Goal: Transaction & Acquisition: Purchase product/service

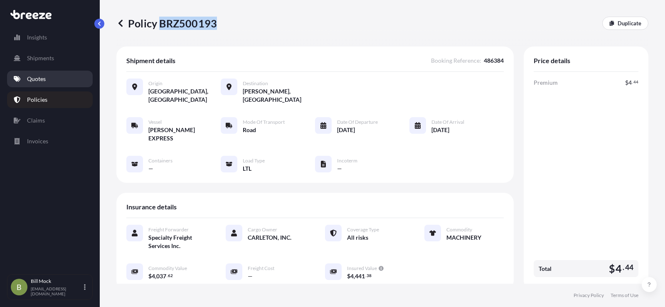
click at [32, 81] on p "Quotes" at bounding box center [36, 79] width 19 height 8
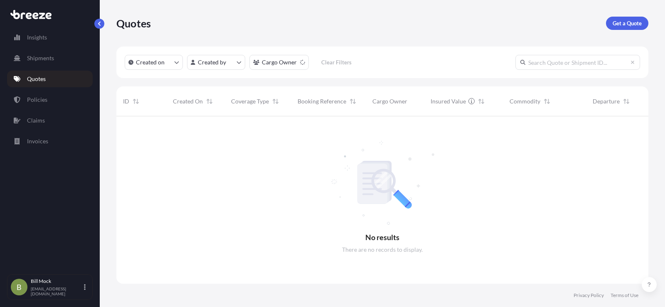
scroll to position [191, 526]
click at [31, 95] on link "Policies" at bounding box center [50, 99] width 86 height 17
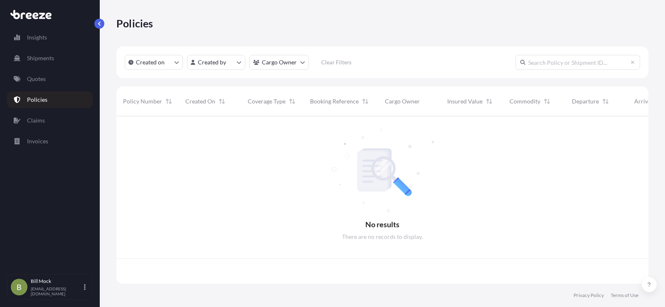
scroll to position [166, 526]
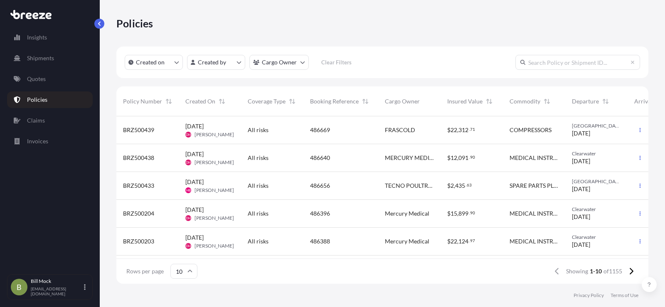
click at [543, 62] on input "text" at bounding box center [578, 62] width 125 height 15
type input "486528"
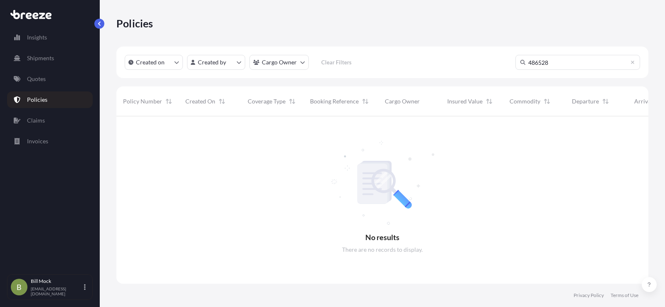
scroll to position [191, 526]
click at [38, 78] on p "Quotes" at bounding box center [36, 79] width 19 height 8
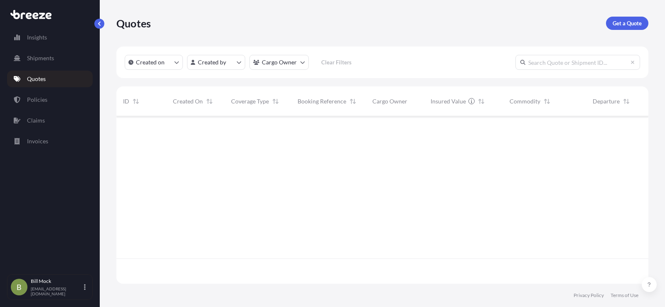
scroll to position [191, 526]
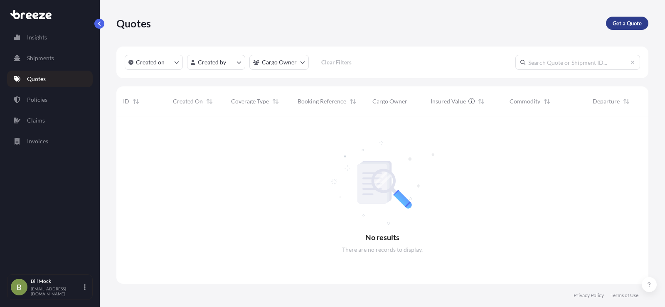
click at [616, 25] on p "Get a Quote" at bounding box center [627, 23] width 29 height 8
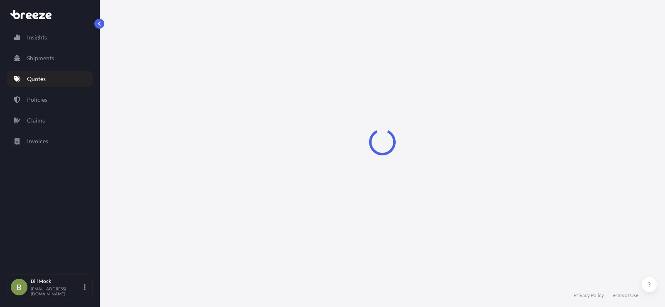
select select "Sea"
select select "1"
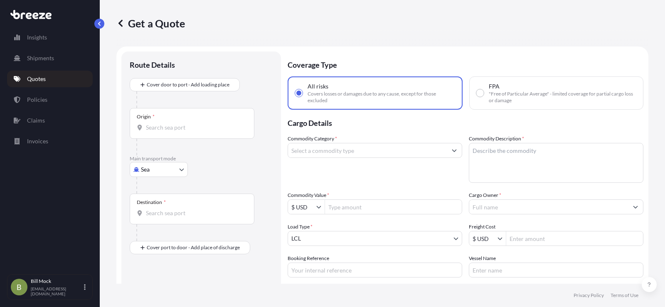
scroll to position [13, 0]
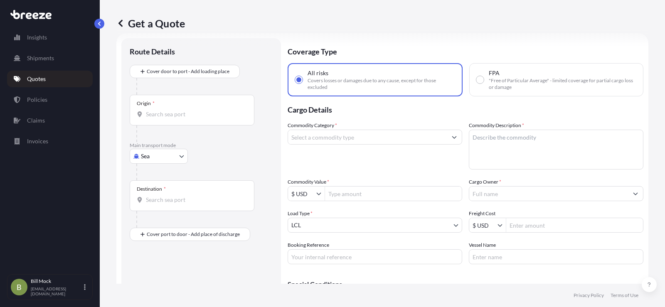
click at [156, 161] on body "Insights Shipments Quotes Policies Claims Invoices B [PERSON_NAME] [EMAIL_ADDRE…" at bounding box center [332, 153] width 665 height 307
click at [161, 206] on div "Road" at bounding box center [159, 207] width 52 height 15
select select "Road"
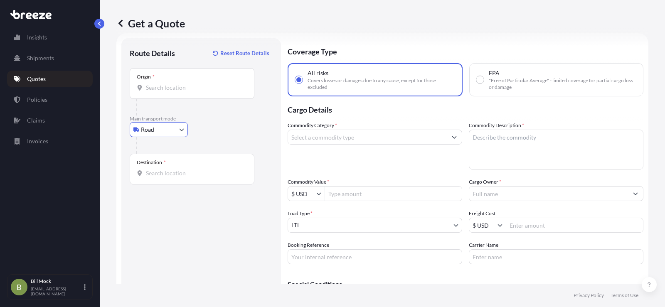
click at [159, 87] on input "Origin *" at bounding box center [195, 88] width 98 height 8
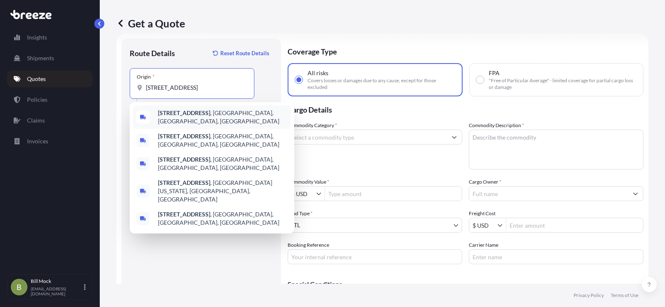
click at [208, 115] on b "[STREET_ADDRESS]" at bounding box center [184, 112] width 52 height 7
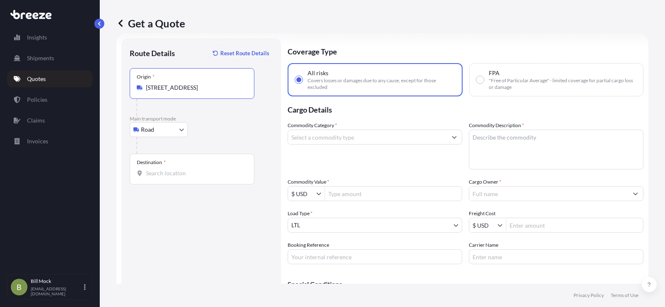
type input "[STREET_ADDRESS]"
click at [159, 178] on div "Destination *" at bounding box center [192, 169] width 125 height 31
click at [159, 178] on input "Destination *" at bounding box center [195, 173] width 98 height 8
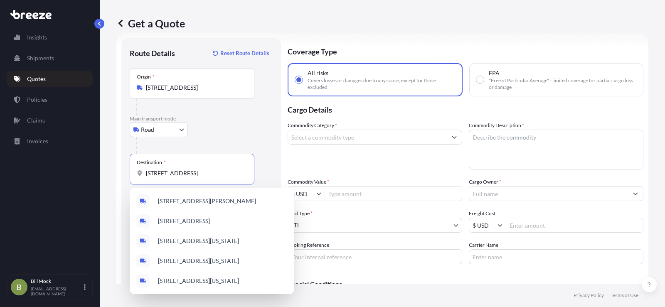
scroll to position [0, 0]
click at [185, 172] on input "[STREET_ADDRESS]" at bounding box center [195, 173] width 98 height 8
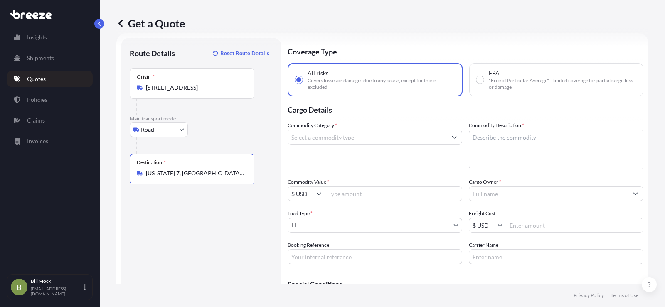
type input "[US_STATE] 7, [GEOGRAPHIC_DATA], [GEOGRAPHIC_DATA], [GEOGRAPHIC_DATA]"
click at [304, 131] on input "Commodity Category *" at bounding box center [367, 137] width 159 height 15
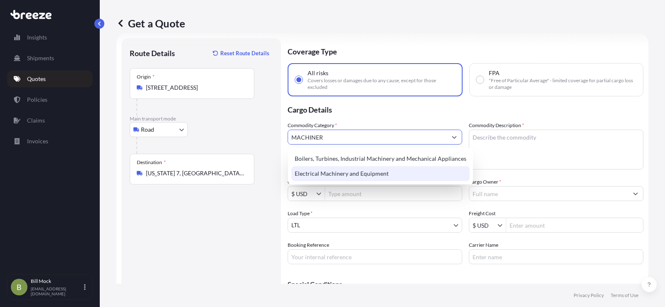
click at [321, 170] on div "Electrical Machinery and Equipment" at bounding box center [381, 173] width 178 height 15
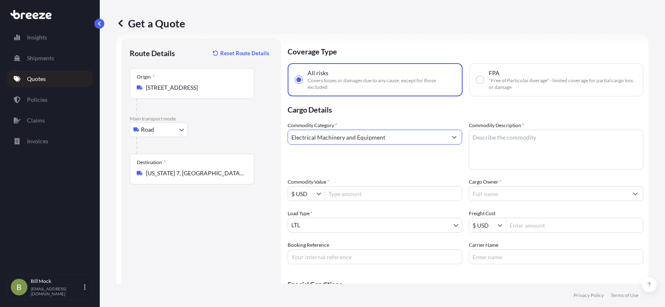
type input "Electrical Machinery and Equipment"
click at [499, 141] on textarea "Commodity Description *" at bounding box center [556, 150] width 175 height 40
type textarea "MACHINERY"
click at [351, 195] on input "Commodity Value *" at bounding box center [393, 193] width 137 height 15
type input "19,464.51"
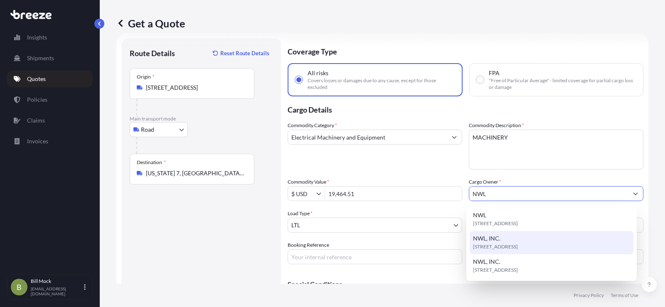
click at [512, 245] on span "[STREET_ADDRESS]" at bounding box center [495, 247] width 45 height 8
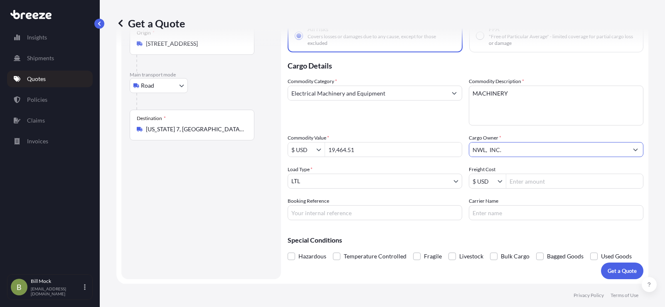
scroll to position [58, 0]
type input "NWL, INC."
click at [325, 211] on input "Booking Reference" at bounding box center [375, 212] width 175 height 15
type input "486528"
type input "PITT [US_STATE]"
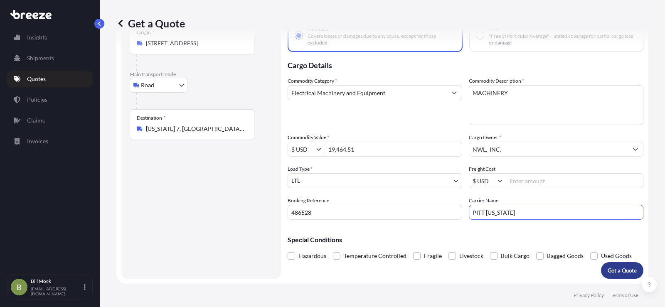
click at [608, 267] on p "Get a Quote" at bounding box center [622, 271] width 29 height 8
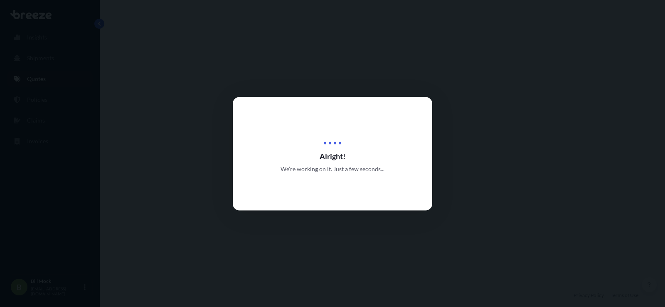
select select "Road"
select select "1"
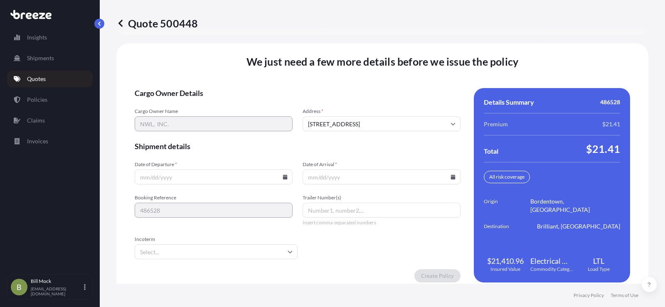
scroll to position [1149, 0]
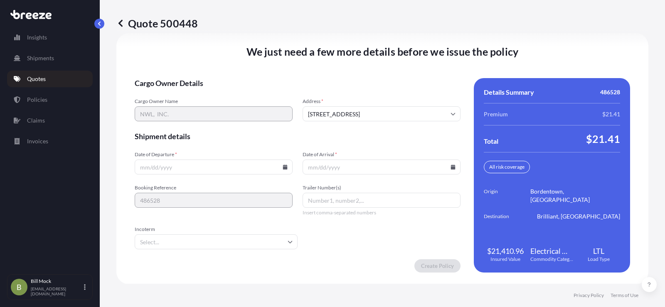
click at [283, 166] on icon at bounding box center [285, 167] width 5 height 5
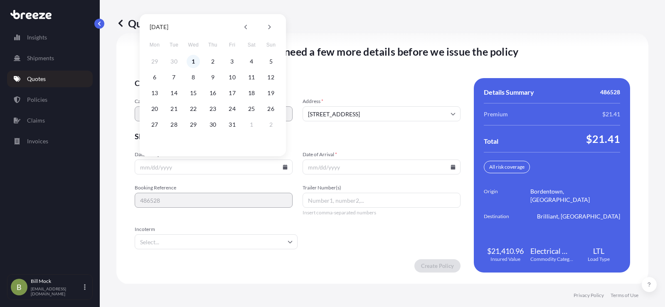
click at [193, 61] on button "1" at bounding box center [193, 61] width 13 height 13
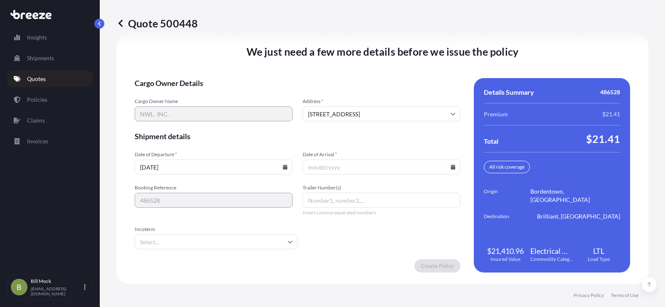
type input "[DATE]"
click at [446, 168] on input "Date of Arrival *" at bounding box center [382, 167] width 158 height 15
click at [451, 167] on icon at bounding box center [453, 167] width 5 height 5
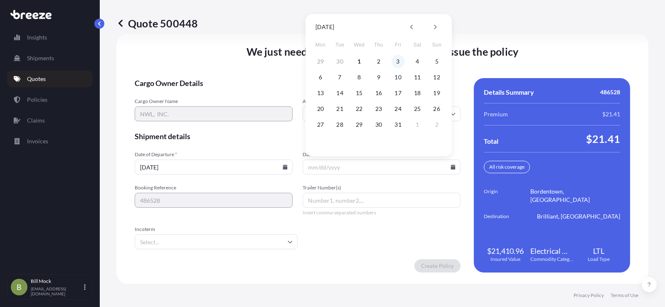
click at [400, 62] on button "3" at bounding box center [398, 61] width 13 height 13
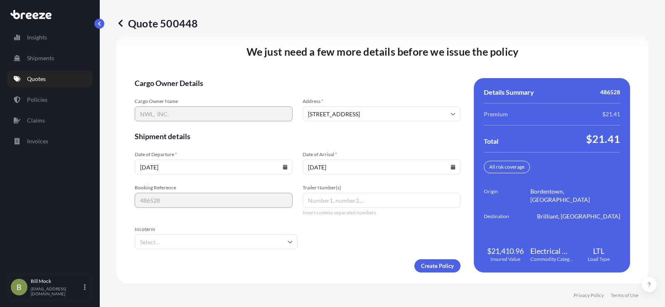
type input "[DATE]"
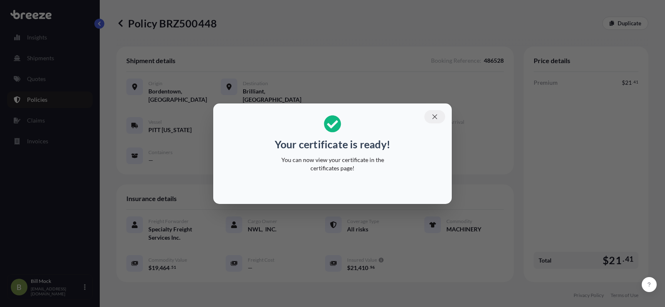
click at [435, 112] on button "button" at bounding box center [435, 116] width 21 height 13
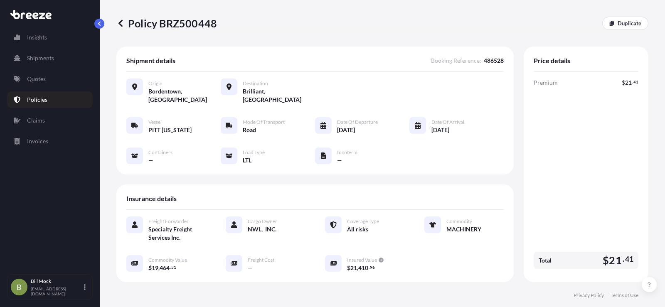
click at [181, 23] on p "Policy BRZ500448" at bounding box center [166, 23] width 101 height 13
copy p "BRZ500448"
